Goal: Find specific page/section: Find specific page/section

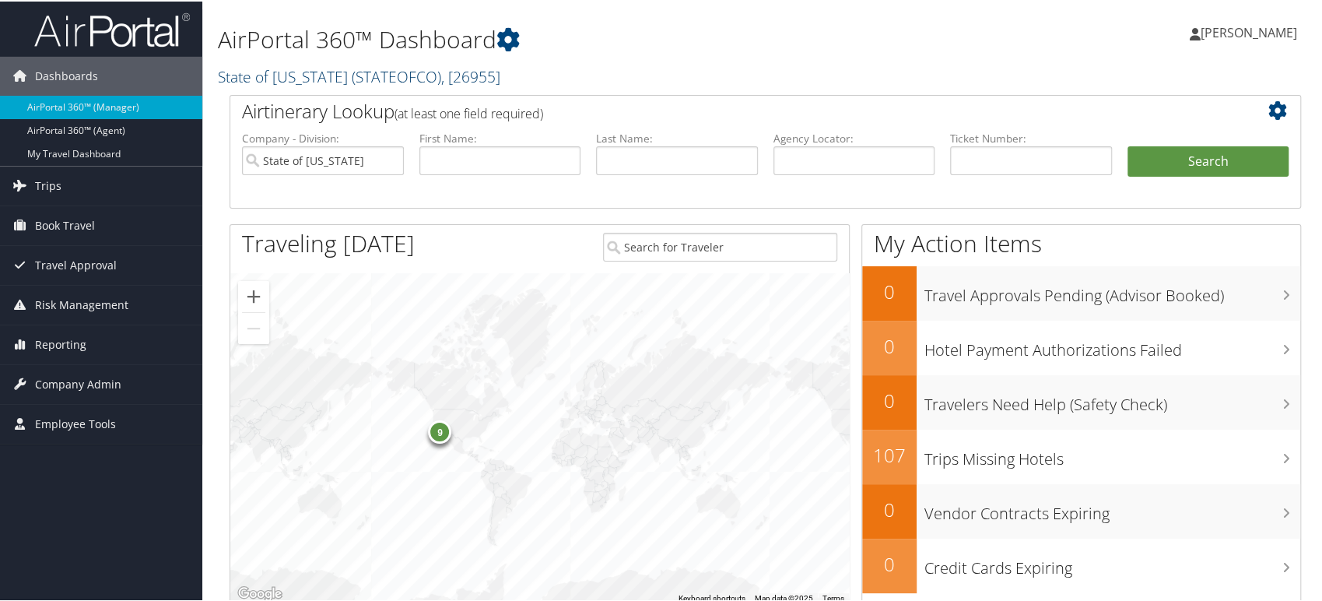
click at [374, 76] on span "( STATEOFCO )" at bounding box center [396, 75] width 89 height 21
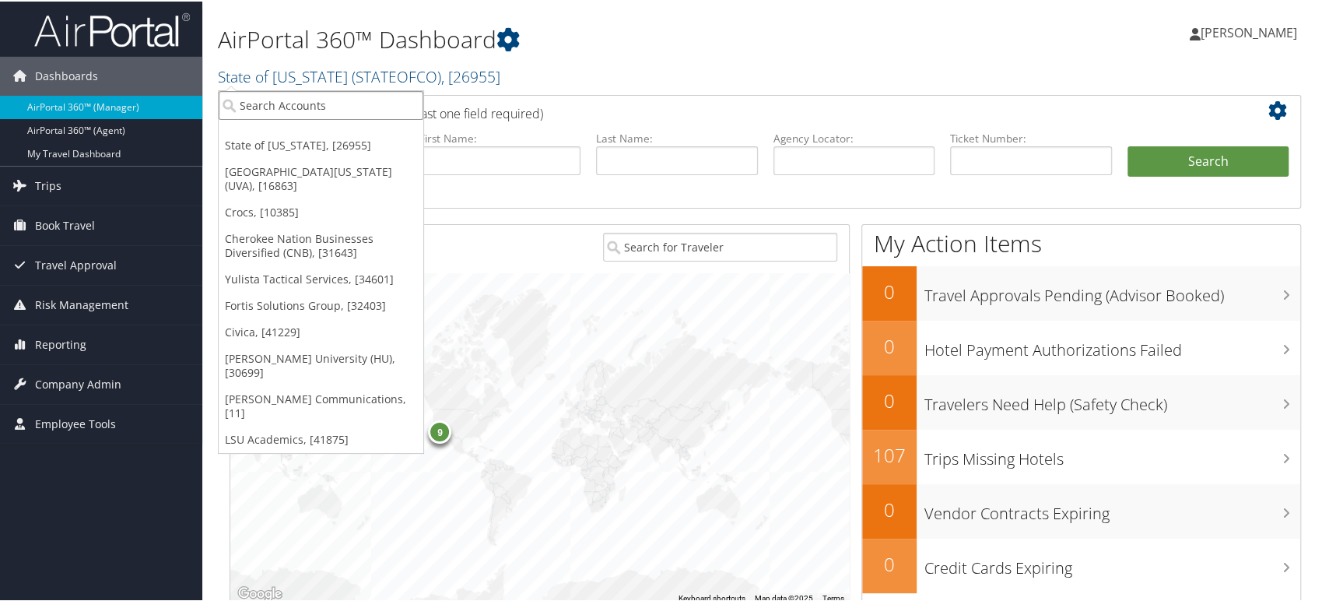
click at [335, 100] on input "search" at bounding box center [321, 103] width 205 height 29
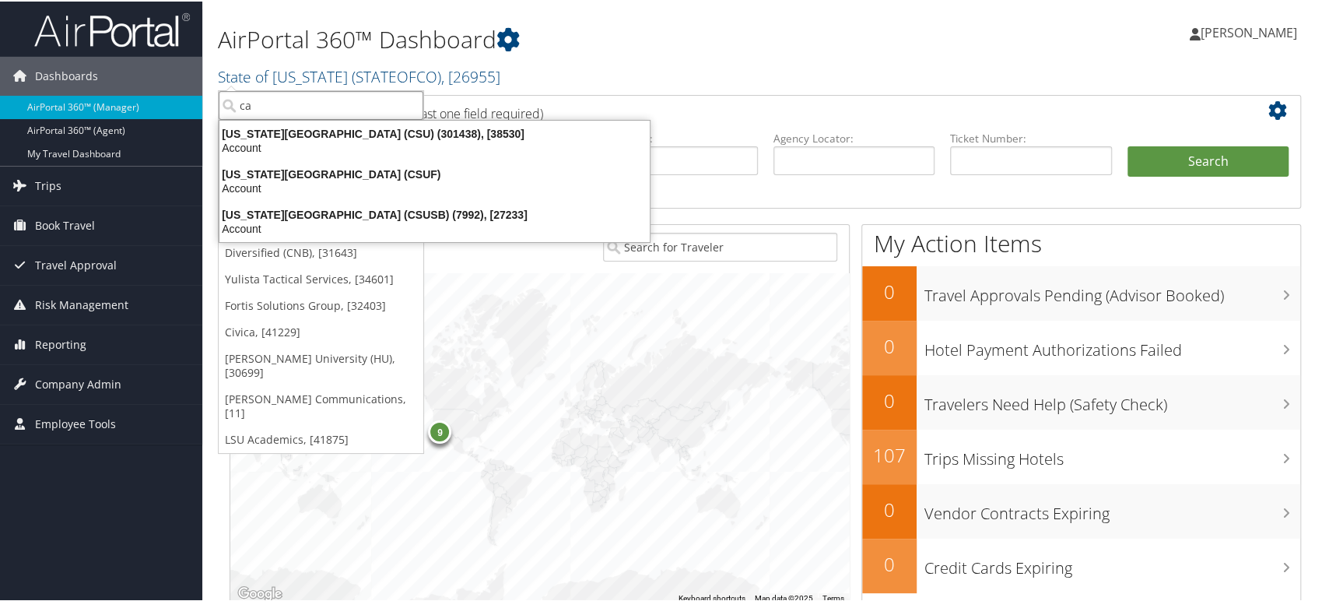
type input "c"
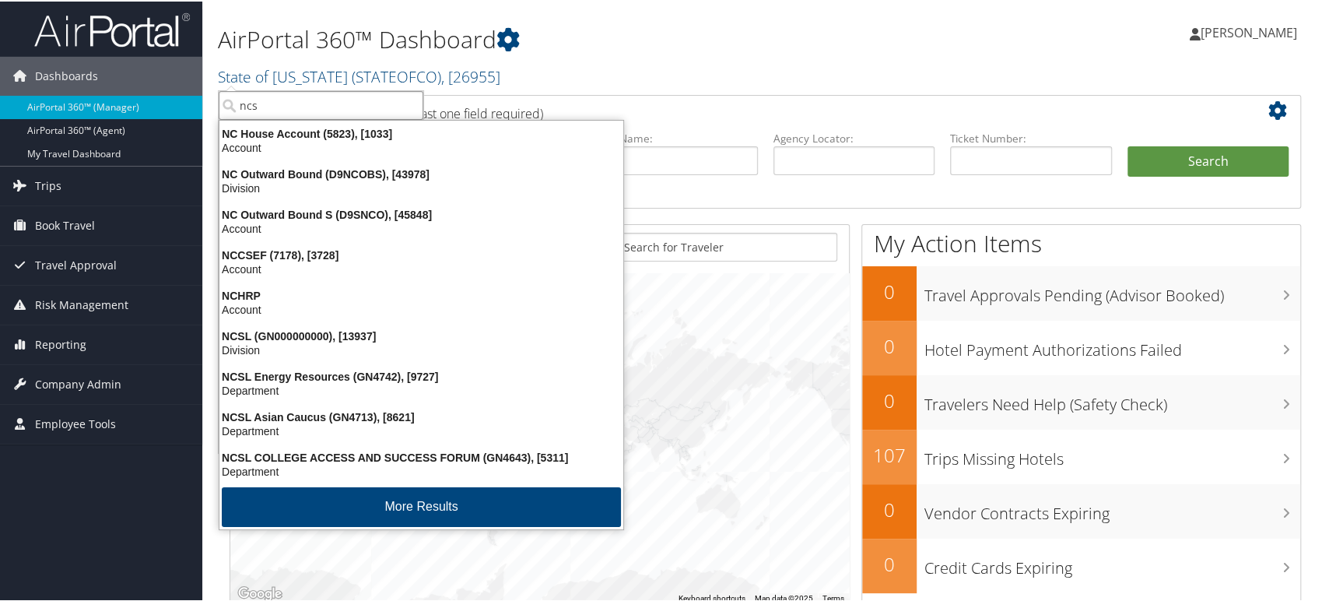
type input "ncsl"
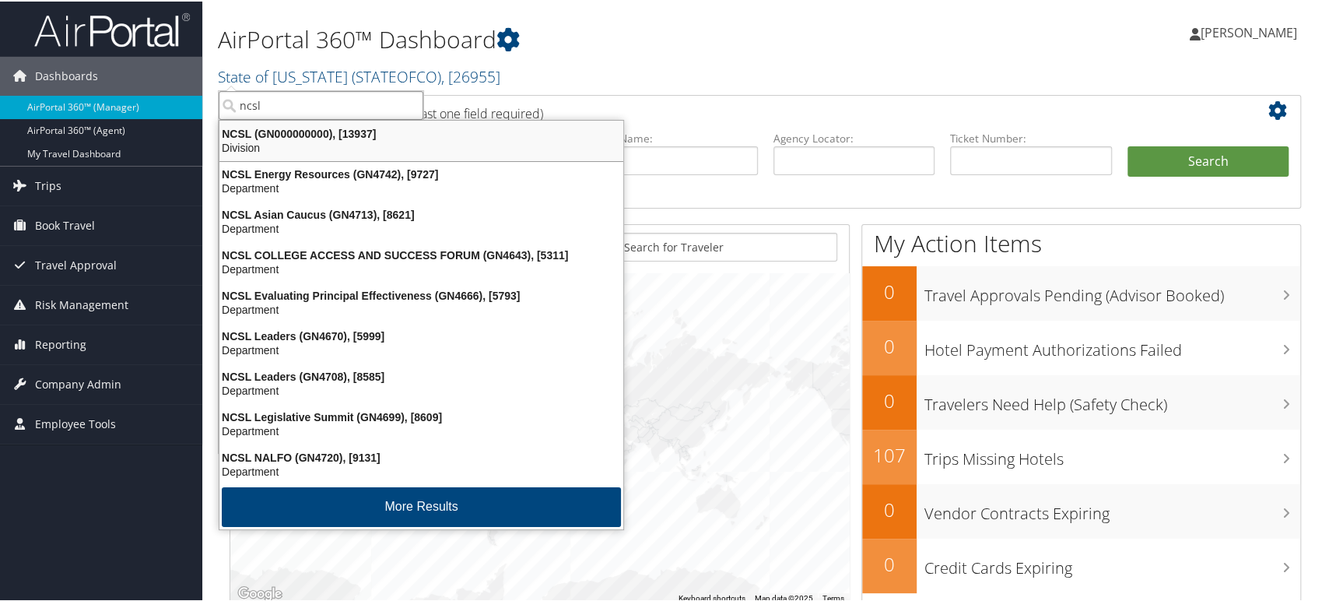
click at [271, 146] on div "Division" at bounding box center [421, 146] width 423 height 14
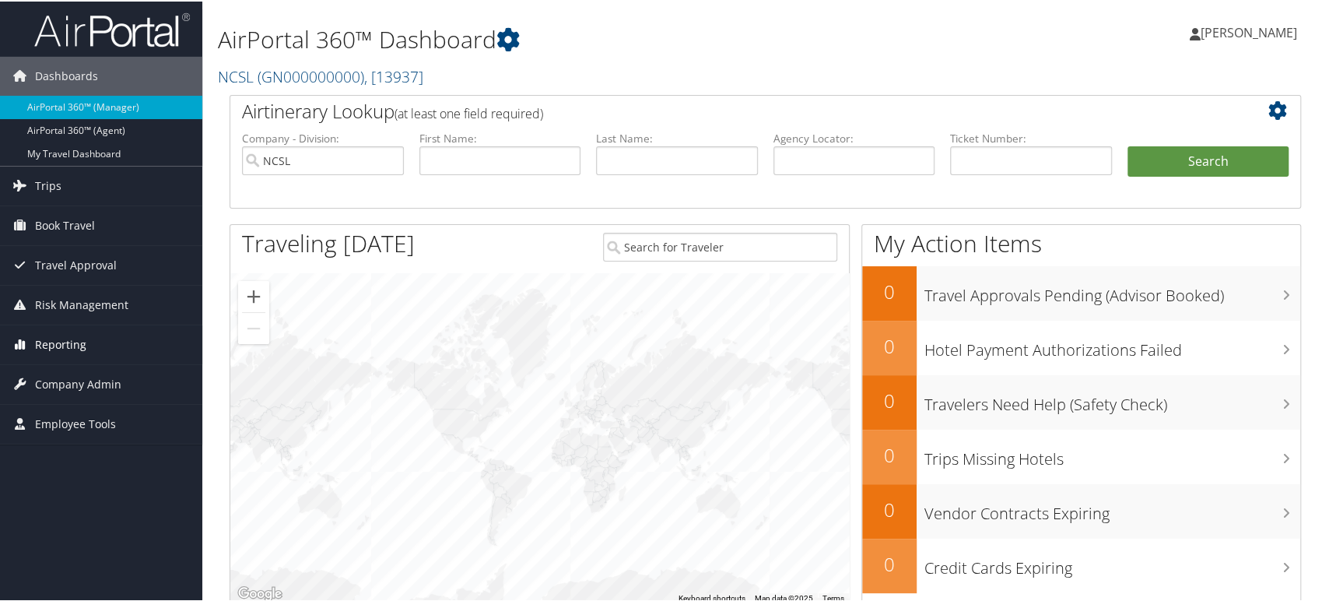
click at [58, 347] on span "Reporting" at bounding box center [60, 343] width 51 height 39
click at [44, 475] on span "Company Admin" at bounding box center [78, 476] width 86 height 39
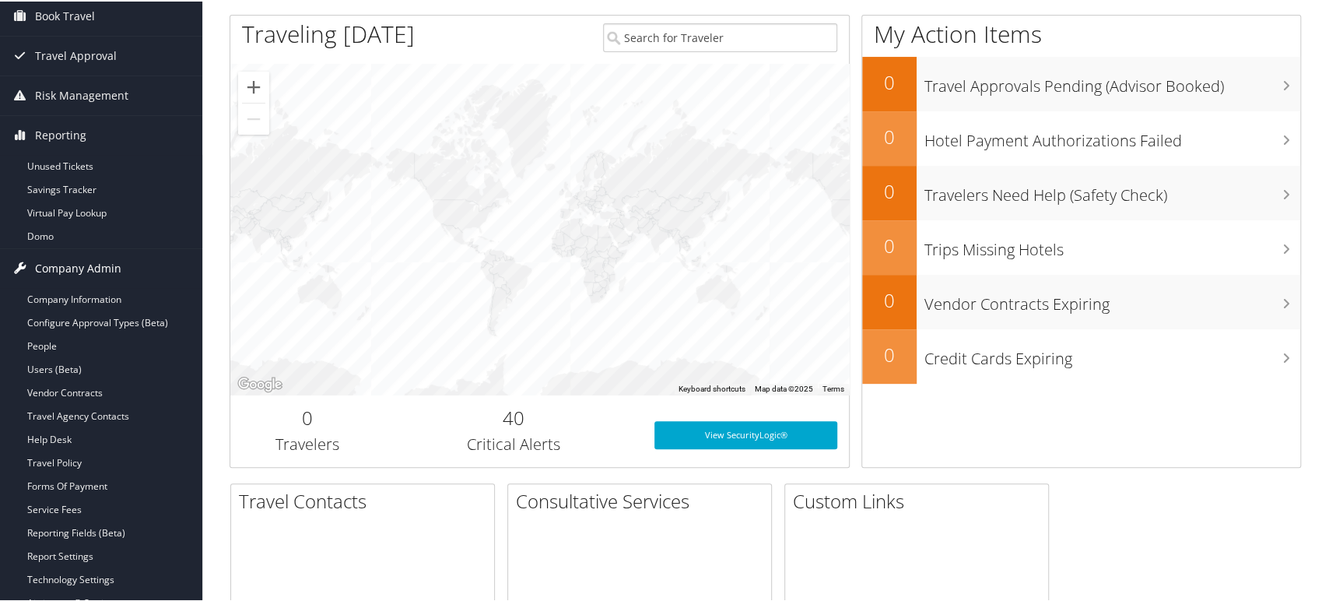
scroll to position [259, 0]
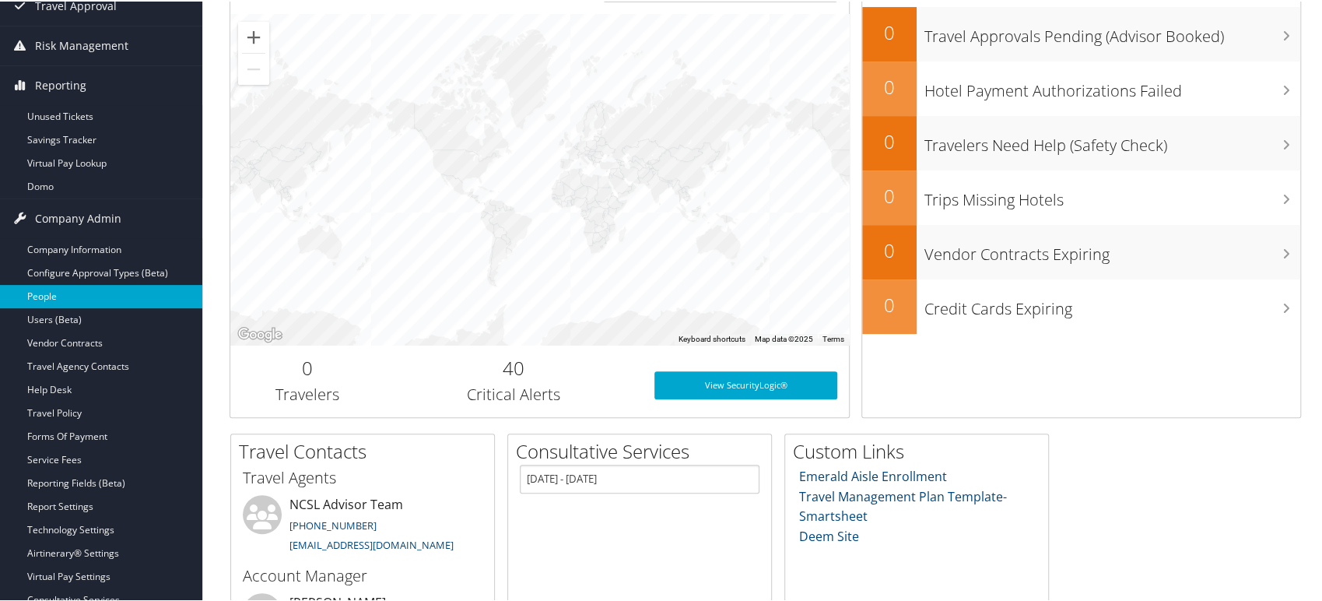
click at [58, 297] on link "People" at bounding box center [101, 294] width 202 height 23
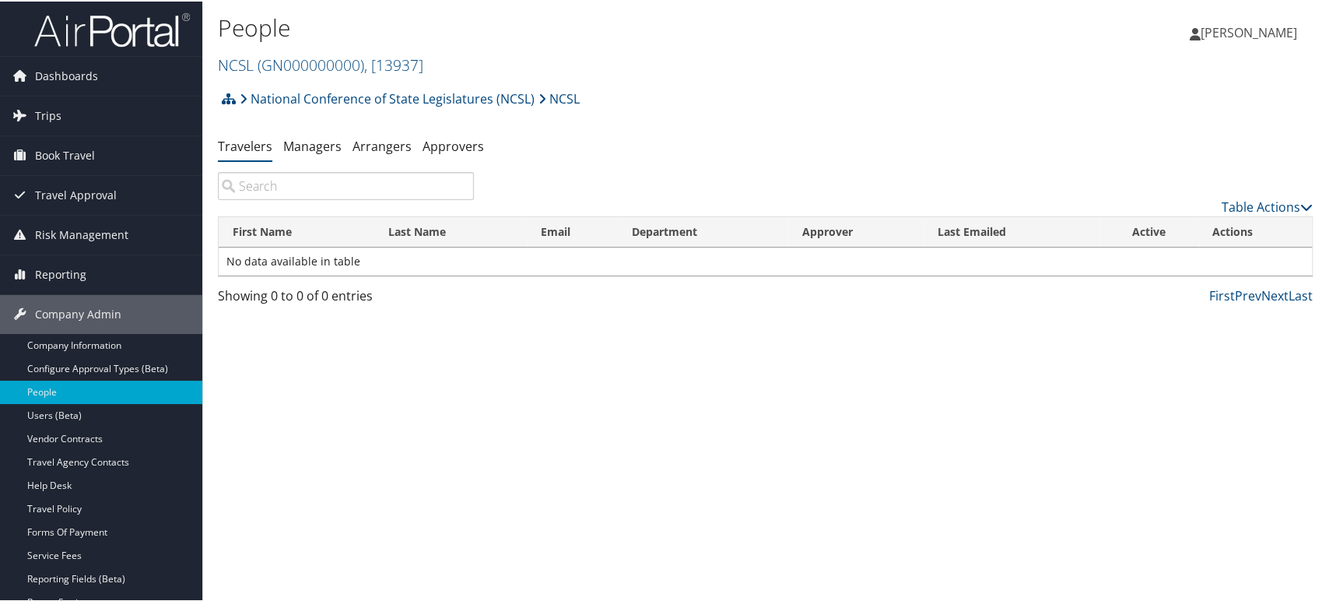
click at [266, 173] on input "search" at bounding box center [346, 184] width 256 height 28
paste input "JACQUELINE"
click at [352, 188] on input "JACQUELINE irwin" at bounding box center [346, 184] width 256 height 28
click at [305, 183] on input "JACQUELINE Irwin" at bounding box center [346, 184] width 256 height 28
type input "JACQUELINE vanegmond Irwin"
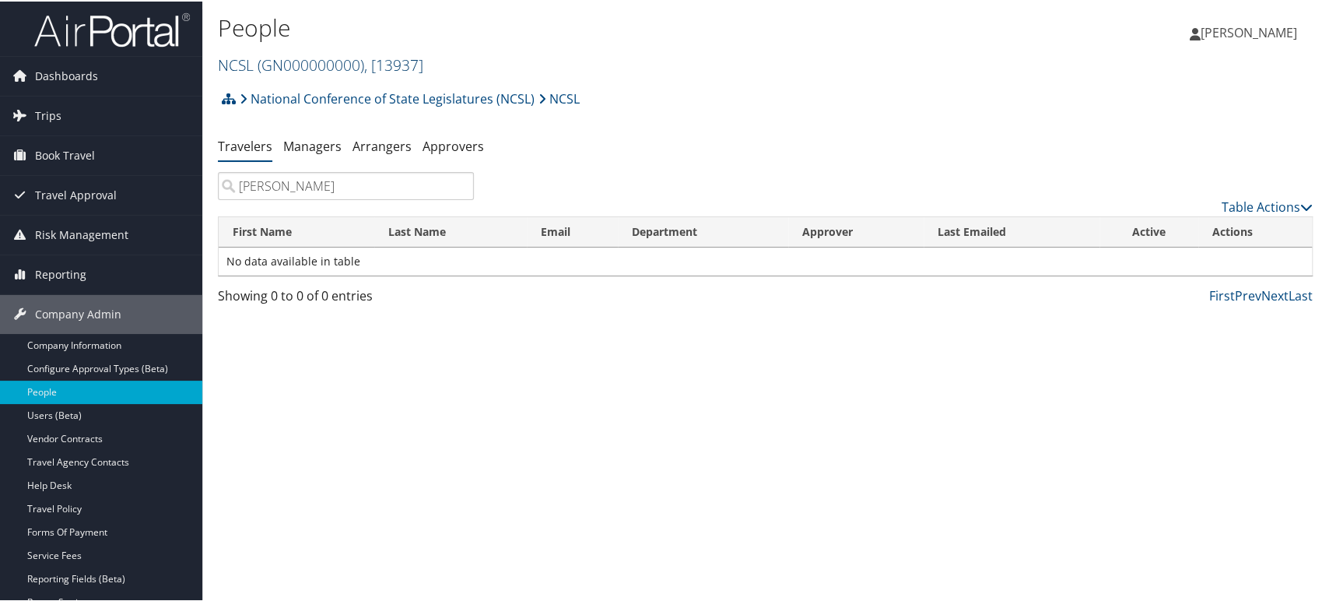
click at [310, 65] on span "( GN000000000 )" at bounding box center [311, 63] width 107 height 21
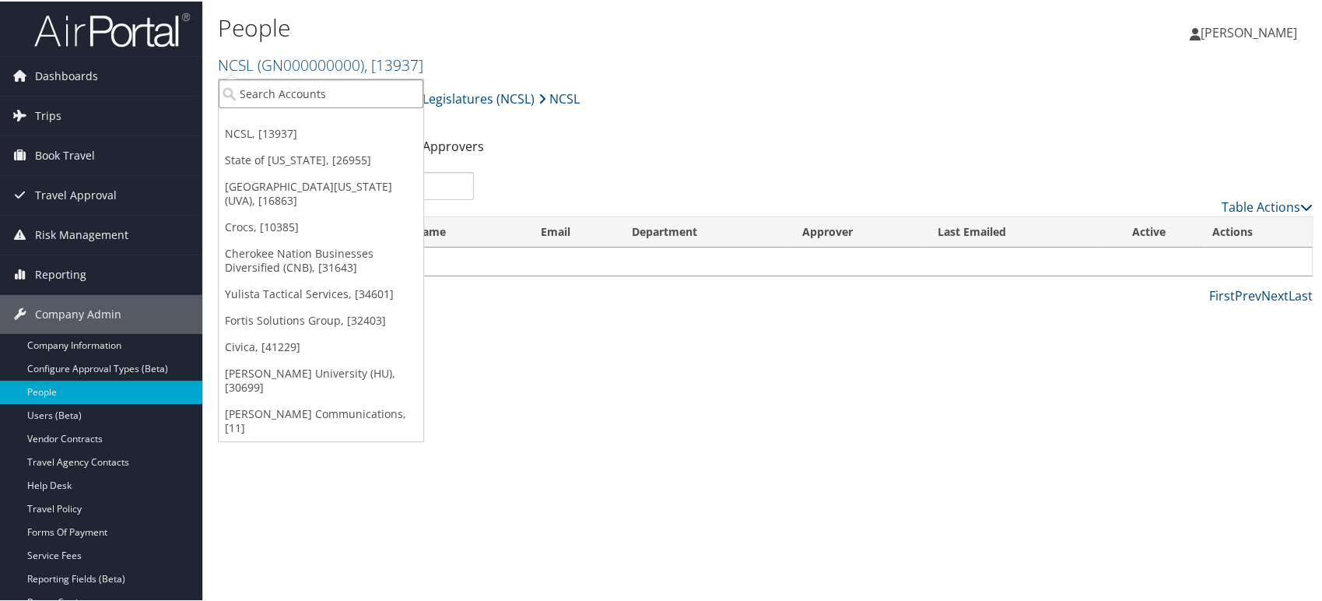
click at [288, 96] on input "search" at bounding box center [321, 92] width 205 height 29
type input "state assemblu"
